Goal: Entertainment & Leisure: Consume media (video, audio)

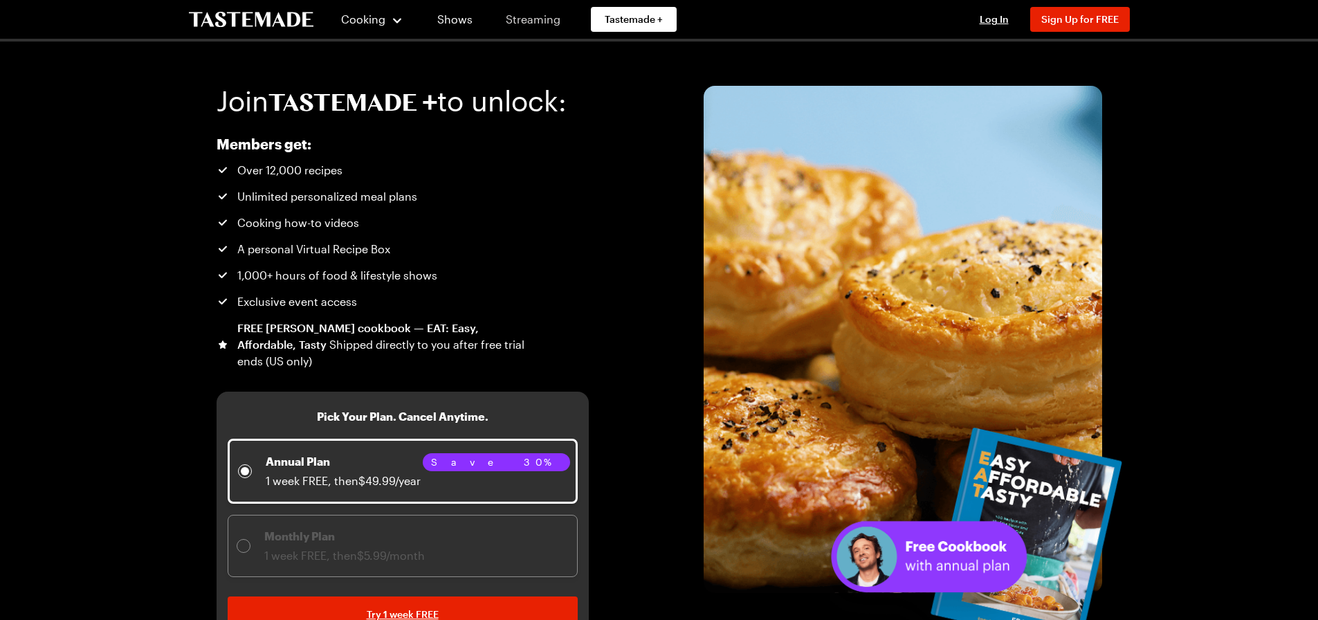
click at [555, 22] on link "Streaming" at bounding box center [533, 19] width 82 height 39
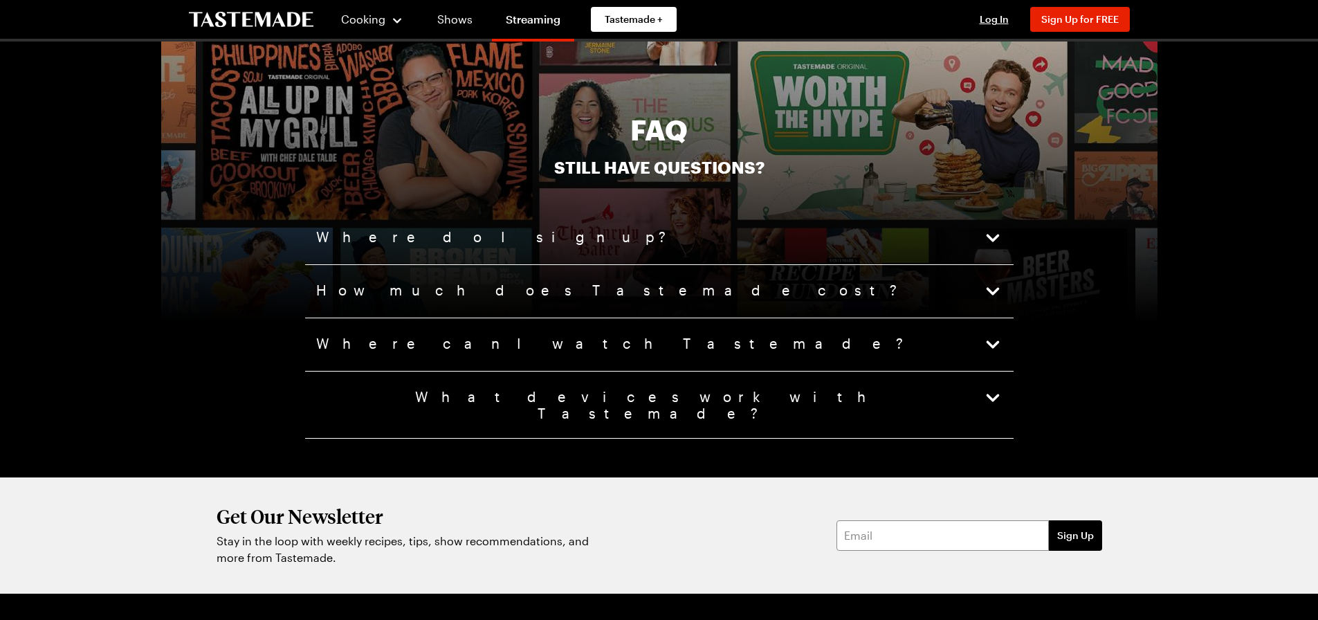
scroll to position [3459, 0]
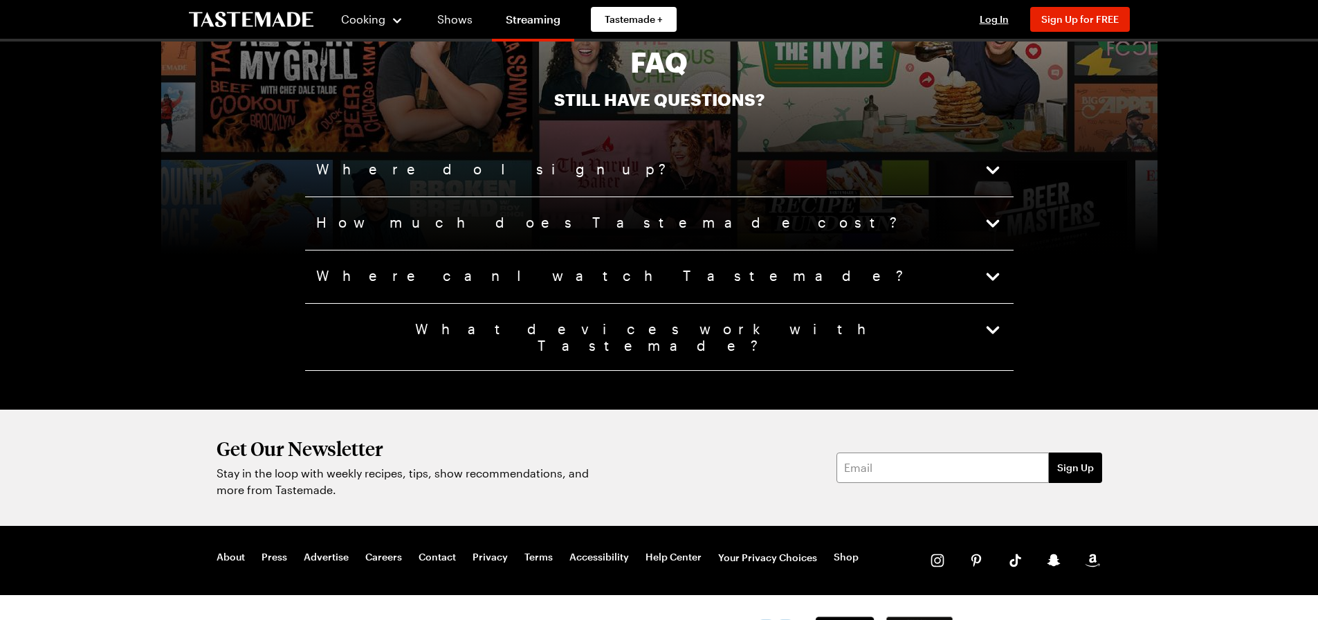
click at [986, 169] on icon "button" at bounding box center [992, 169] width 19 height 19
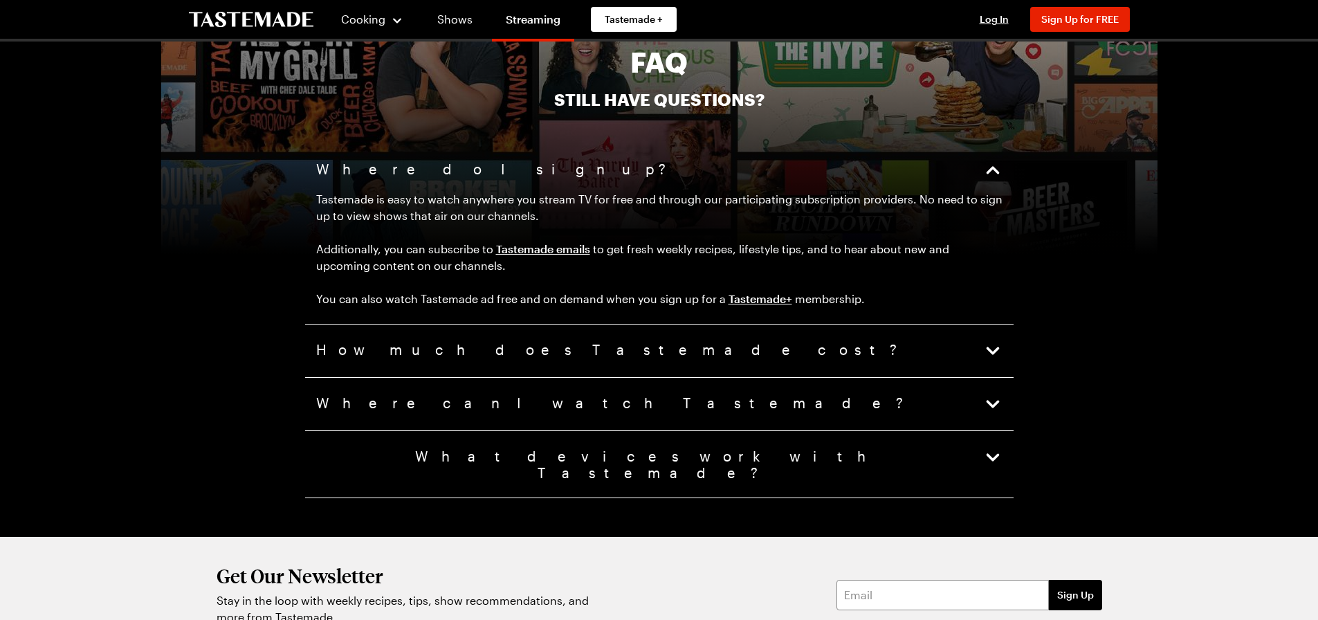
click at [995, 347] on icon "button" at bounding box center [992, 350] width 19 height 19
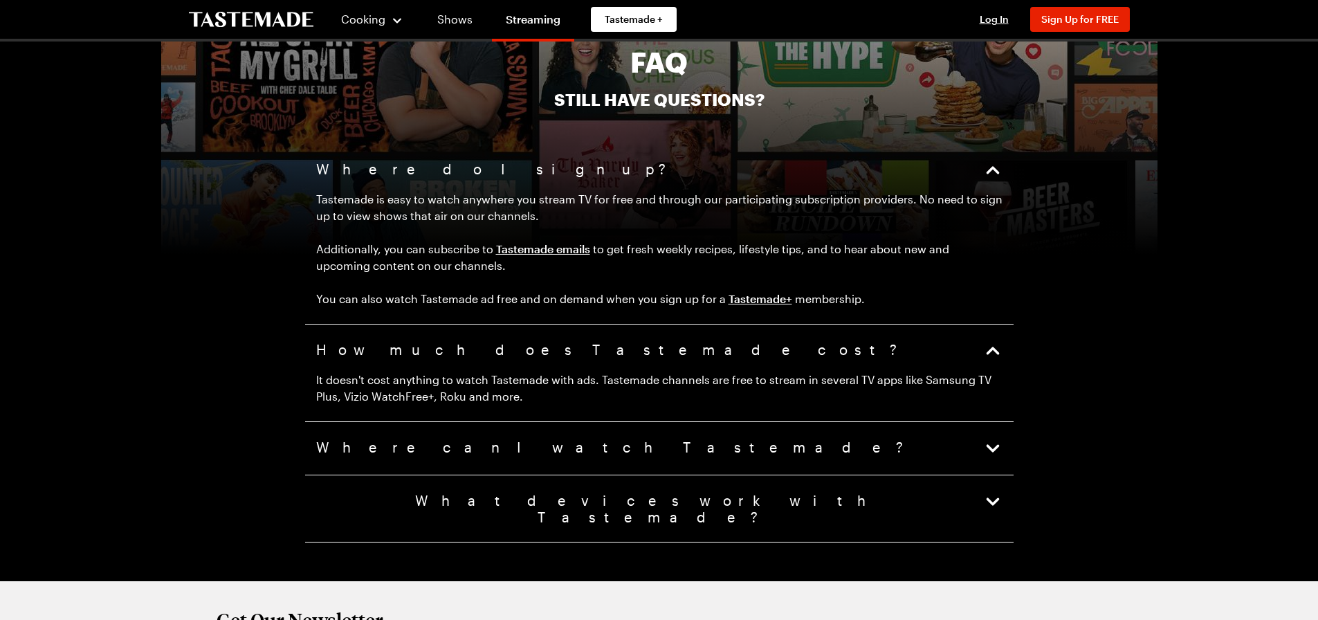
click at [993, 446] on icon "button" at bounding box center [992, 448] width 19 height 19
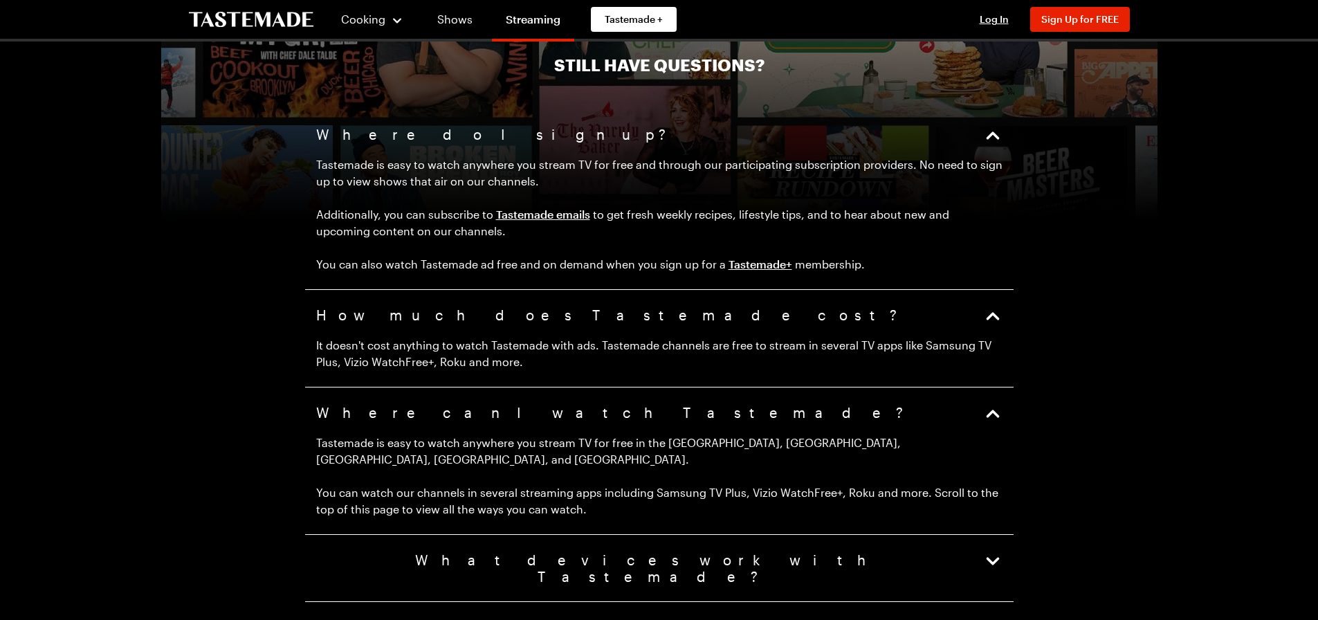
scroll to position [3528, 0]
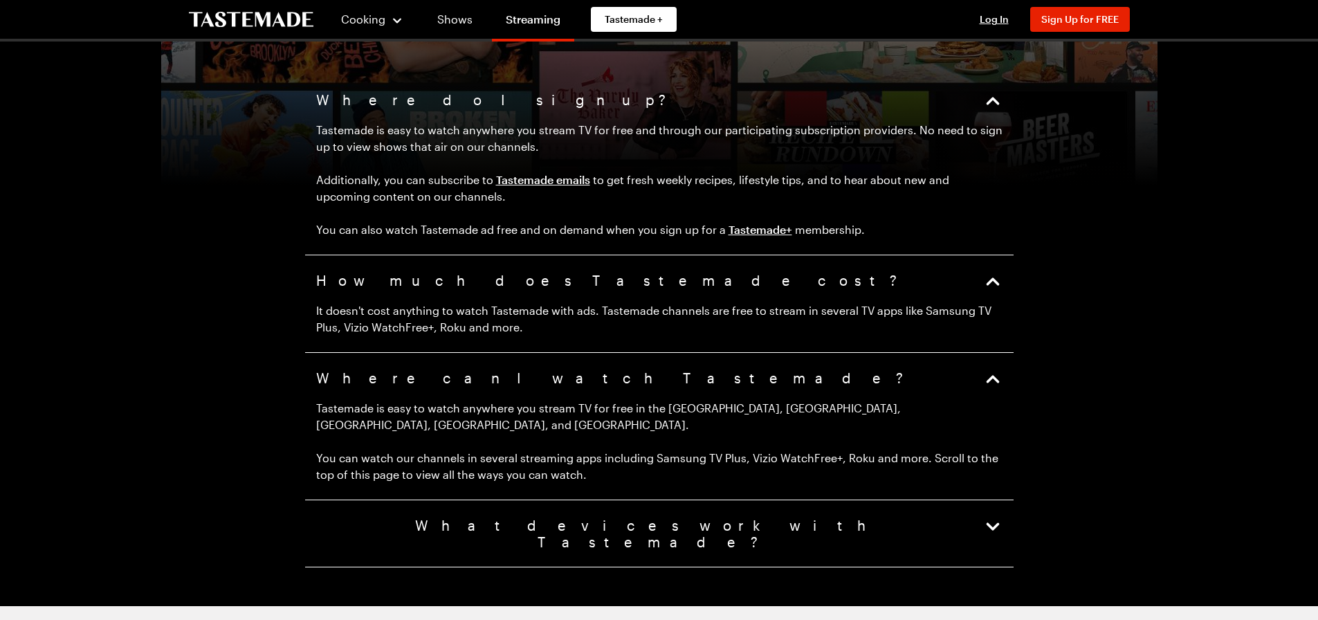
click at [998, 517] on icon "button" at bounding box center [992, 526] width 19 height 19
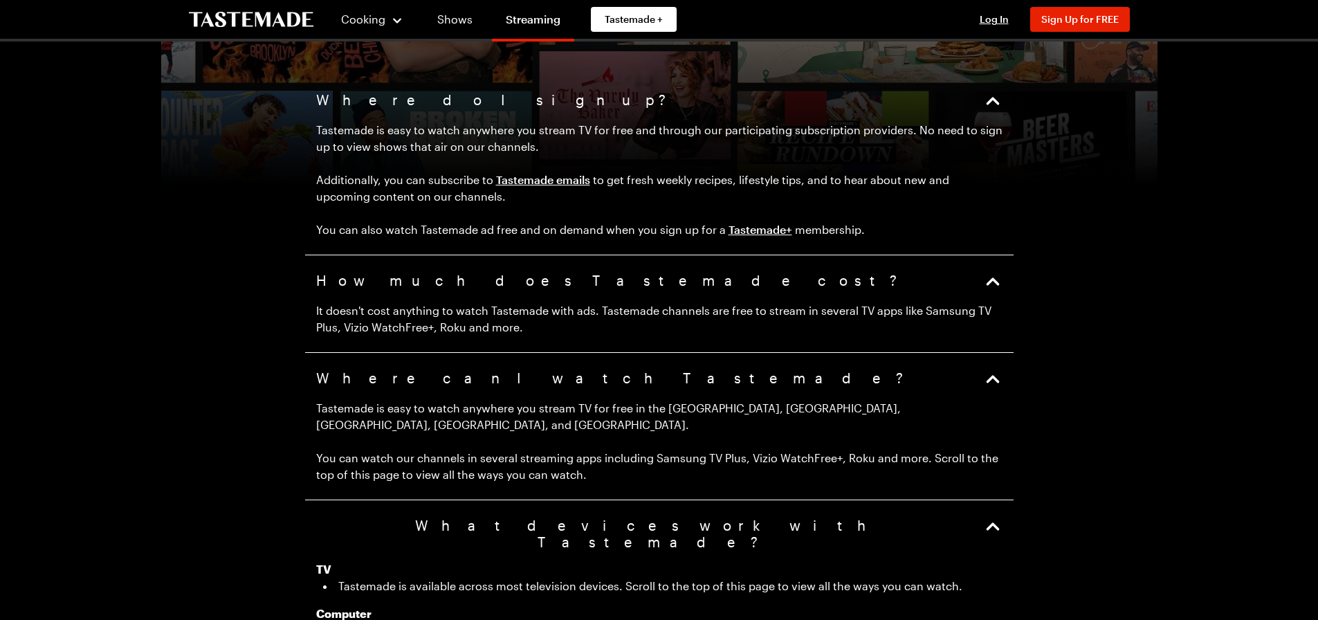
click at [994, 281] on icon "button" at bounding box center [992, 281] width 13 height 8
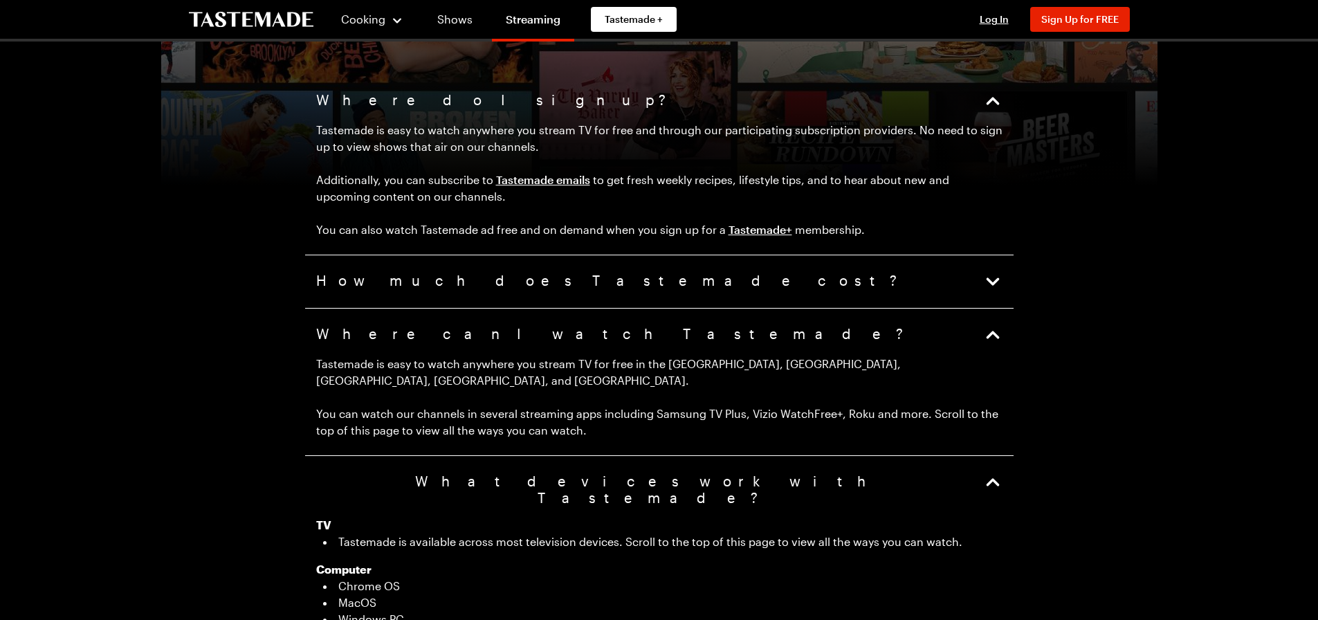
click at [998, 332] on icon "button" at bounding box center [992, 334] width 19 height 19
